Goal: Task Accomplishment & Management: Manage account settings

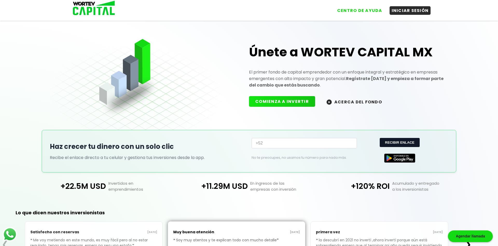
click at [394, 16] on div "CENTRO DE AYUDA INICIAR SESIÓN" at bounding box center [248, 8] width 363 height 17
click at [397, 10] on button "INICIAR SESIÓN" at bounding box center [409, 9] width 41 height 9
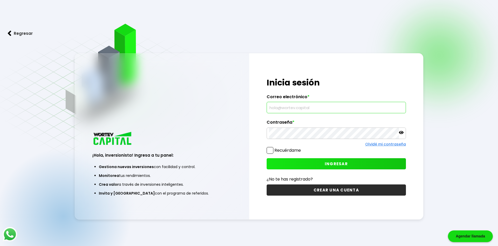
drag, startPoint x: 285, startPoint y: 107, endPoint x: 281, endPoint y: 107, distance: 3.7
click at [281, 107] on input "text" at bounding box center [336, 107] width 135 height 11
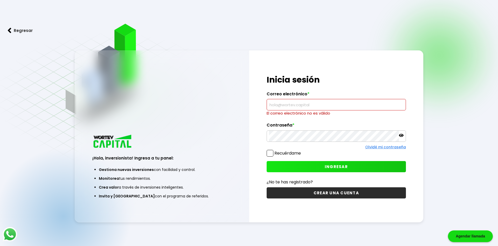
click at [273, 152] on span at bounding box center [270, 153] width 7 height 7
click at [302, 150] on input "Recuérdame" at bounding box center [302, 150] width 0 height 0
click at [284, 107] on input "text" at bounding box center [336, 104] width 135 height 11
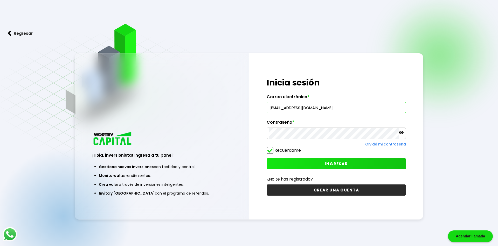
type input "[EMAIL_ADDRESS][DOMAIN_NAME]"
click at [400, 136] on p at bounding box center [401, 133] width 5 height 6
click at [359, 161] on button "INGRESAR" at bounding box center [336, 163] width 139 height 11
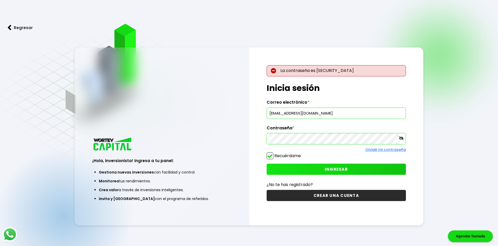
click at [271, 141] on div at bounding box center [336, 138] width 139 height 11
click at [298, 166] on button "INGRESAR" at bounding box center [336, 168] width 139 height 11
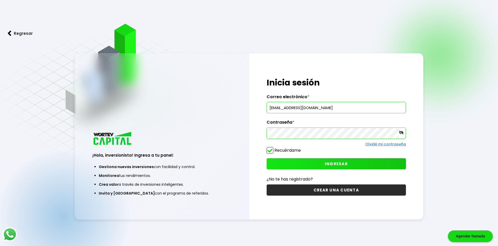
click at [282, 162] on button "INGRESAR" at bounding box center [336, 163] width 139 height 11
click at [300, 165] on button "INGRESAR" at bounding box center [336, 163] width 139 height 11
drag, startPoint x: 288, startPoint y: 156, endPoint x: 290, endPoint y: 161, distance: 5.3
click at [289, 157] on div "¡Hola, inversionista! Ingresa tus credenciales para iniciar sesión Inicia sesió…" at bounding box center [336, 136] width 174 height 166
click at [290, 161] on button "INGRESAR" at bounding box center [336, 163] width 139 height 11
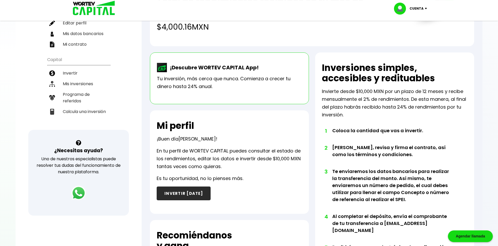
scroll to position [45, 0]
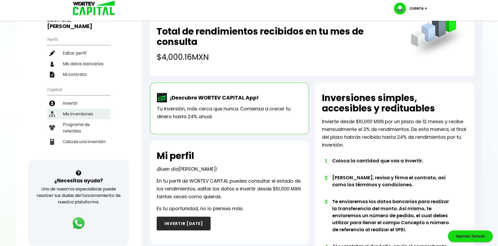
click at [87, 111] on li "Mis inversiones" at bounding box center [78, 113] width 63 height 11
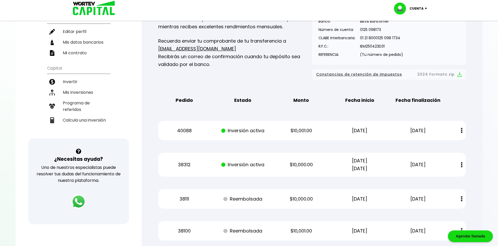
scroll to position [106, 0]
